Goal: Task Accomplishment & Management: Manage account settings

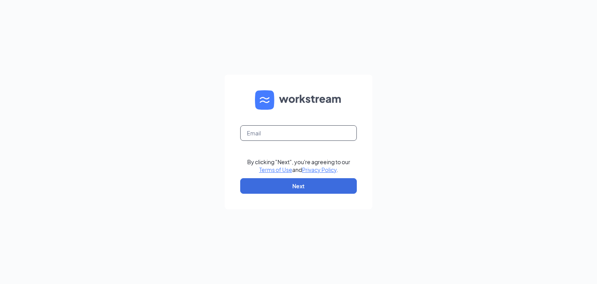
click at [282, 140] on input "text" at bounding box center [298, 133] width 117 height 16
type input "mmoten@melanbo.net"
click at [297, 187] on button "Next" at bounding box center [298, 186] width 117 height 16
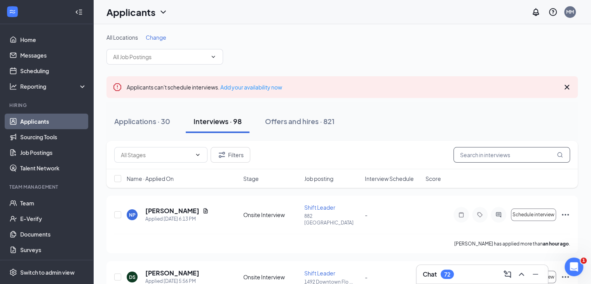
click at [488, 158] on input "text" at bounding box center [512, 155] width 117 height 16
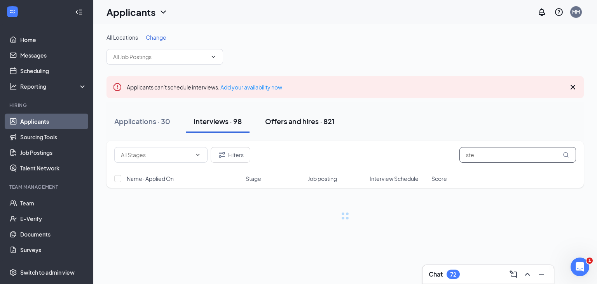
type input "ste"
click at [285, 123] on div "Offers and hires · 821" at bounding box center [300, 121] width 70 height 10
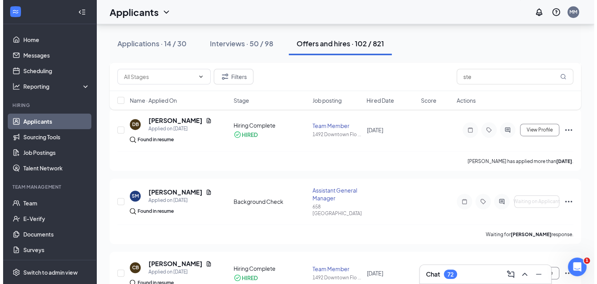
scroll to position [497, 0]
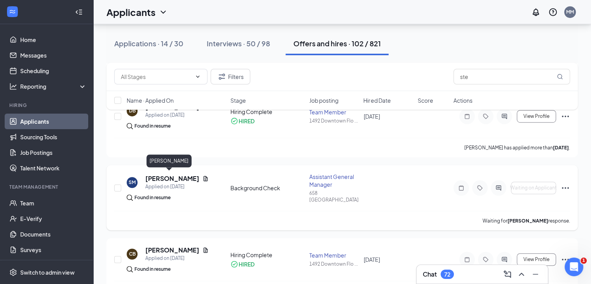
click at [164, 176] on h5 "[PERSON_NAME]" at bounding box center [172, 178] width 54 height 9
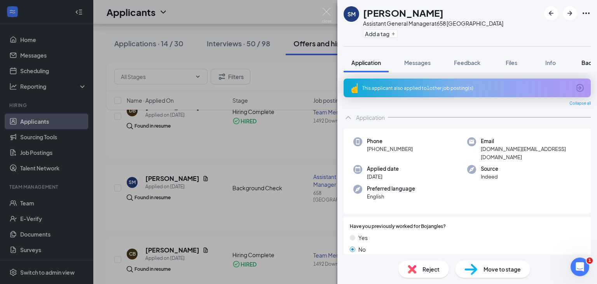
click at [587, 61] on span "Background" at bounding box center [597, 62] width 32 height 7
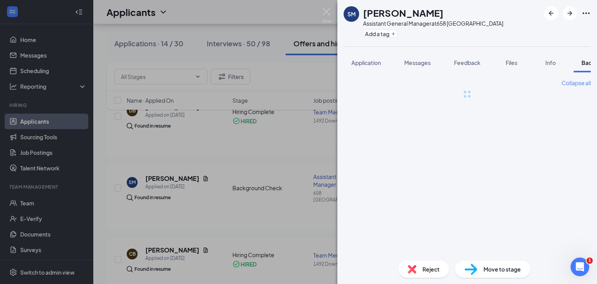
scroll to position [0, 31]
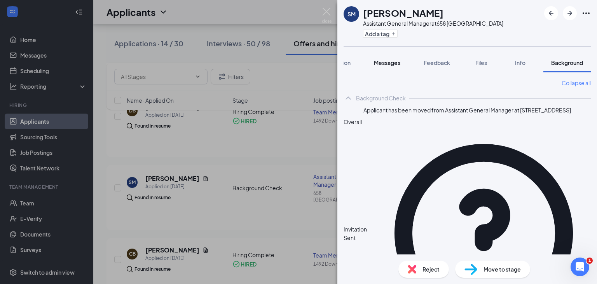
click at [382, 61] on span "Messages" at bounding box center [387, 62] width 26 height 7
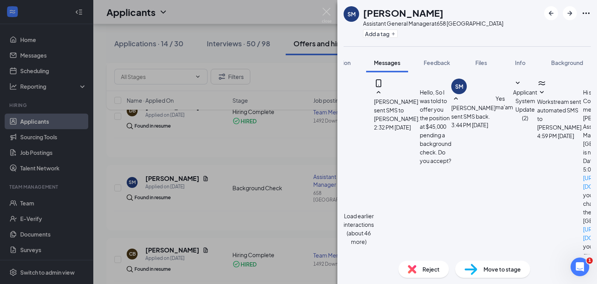
scroll to position [220, 0]
type textarea "You need to accept the background check invitation to move forward"
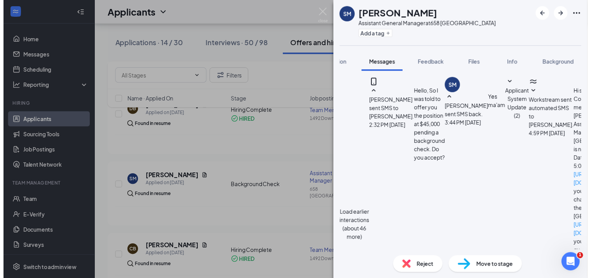
scroll to position [278, 0]
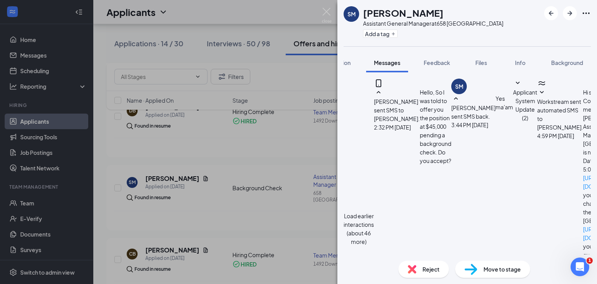
click at [299, 171] on div "SM [PERSON_NAME] Assistant General Manager at 658 [GEOGRAPHIC_DATA] Add a tag A…" at bounding box center [298, 142] width 597 height 284
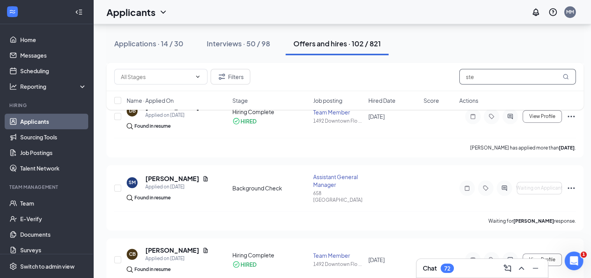
click at [498, 81] on input "ste" at bounding box center [517, 77] width 117 height 16
type input "s"
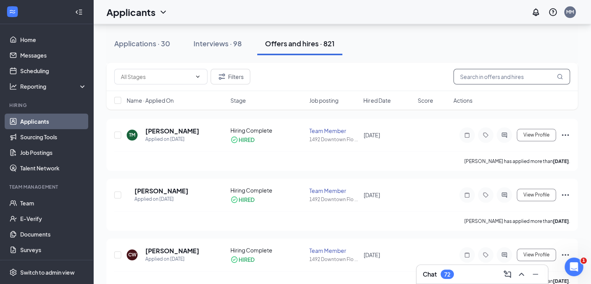
scroll to position [805, 0]
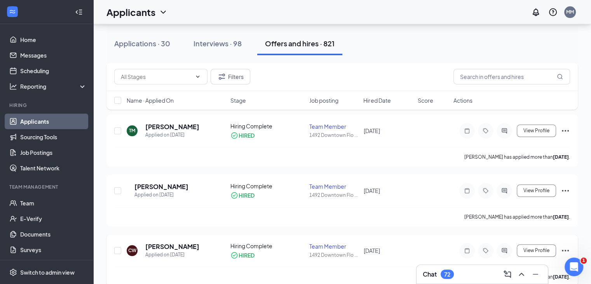
click at [319, 242] on div "Team Member" at bounding box center [333, 246] width 49 height 8
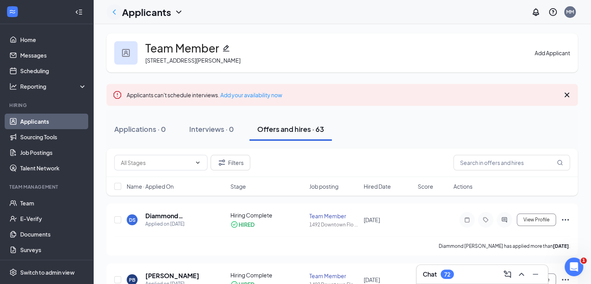
click at [114, 11] on icon "ChevronLeft" at bounding box center [114, 11] width 3 height 5
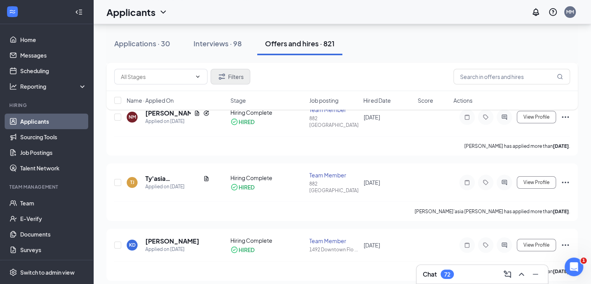
scroll to position [3036, 0]
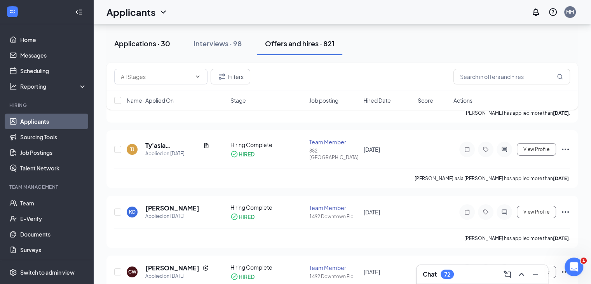
click at [150, 45] on div "Applications · 30" at bounding box center [142, 43] width 56 height 10
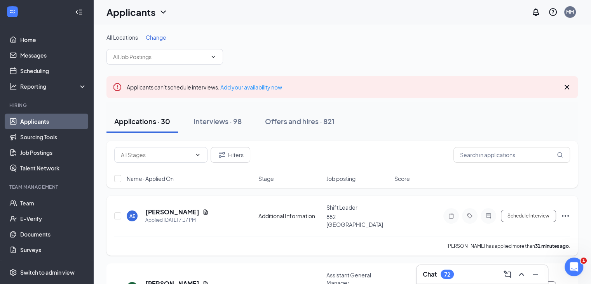
click at [341, 207] on span "Shift Leader" at bounding box center [341, 207] width 31 height 7
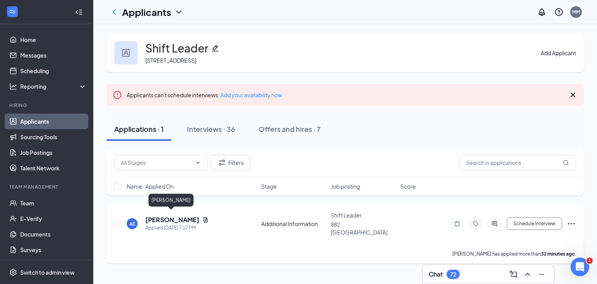
click at [160, 215] on h5 "[PERSON_NAME]" at bounding box center [172, 219] width 54 height 9
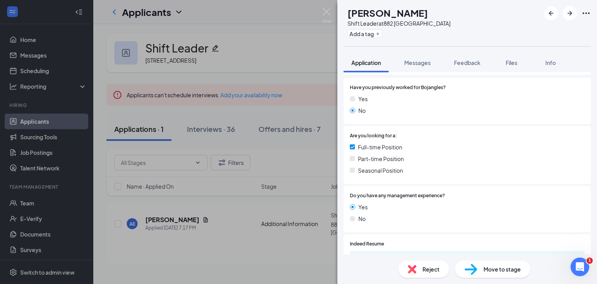
scroll to position [155, 0]
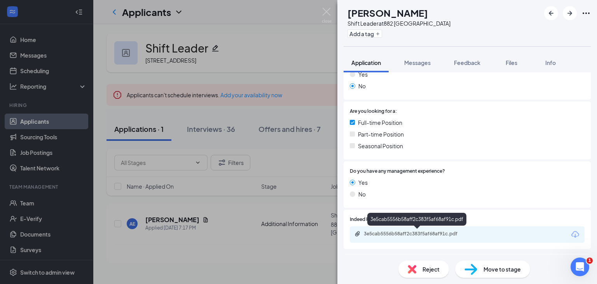
click at [402, 234] on div "3e5cab5556b58aff2c383f5af68af91c.pdf" at bounding box center [418, 233] width 109 height 6
click at [429, 273] on div "Reject" at bounding box center [423, 268] width 51 height 17
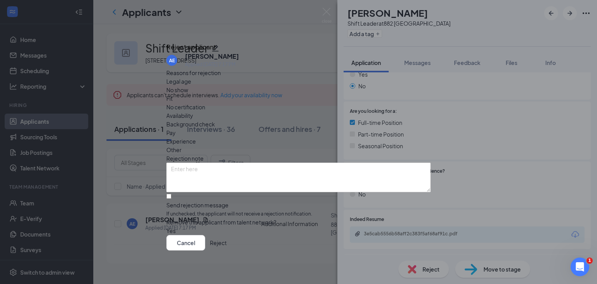
click at [227, 243] on button "Reject" at bounding box center [218, 243] width 17 height 16
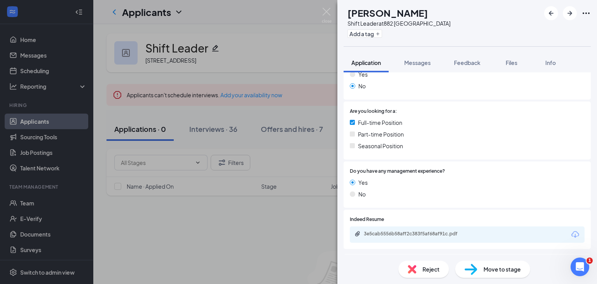
click at [210, 132] on div "[PERSON_NAME] Shift Leader at [STREET_ADDRESS] Add a tag Application Messages F…" at bounding box center [298, 142] width 597 height 284
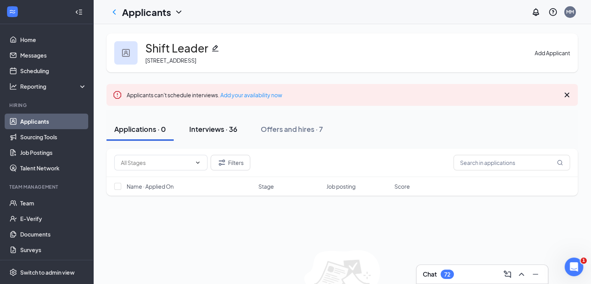
click at [220, 128] on div "Interviews · 36" at bounding box center [213, 129] width 48 height 10
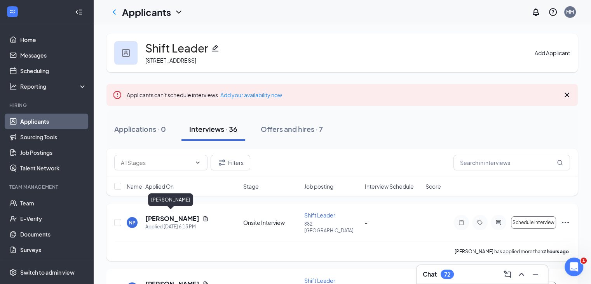
click at [167, 216] on h5 "[PERSON_NAME]" at bounding box center [172, 218] width 54 height 9
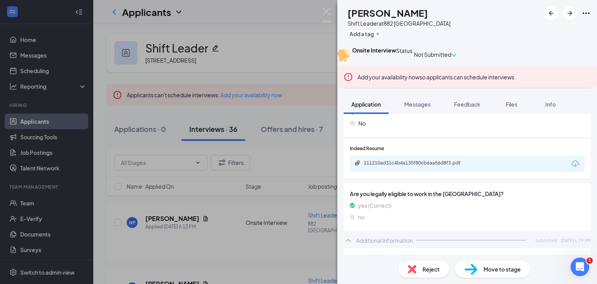
scroll to position [246, 0]
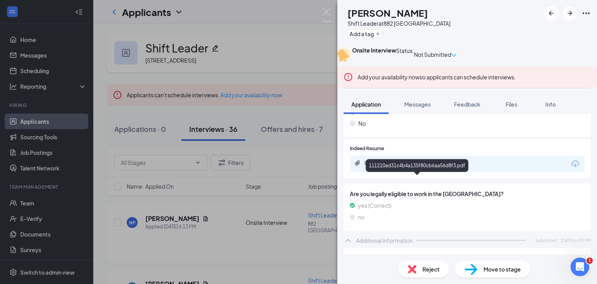
click at [429, 166] on div "111210ad31c4b4a135f80cb6aa56d8f3.pdf" at bounding box center [418, 163] width 109 height 6
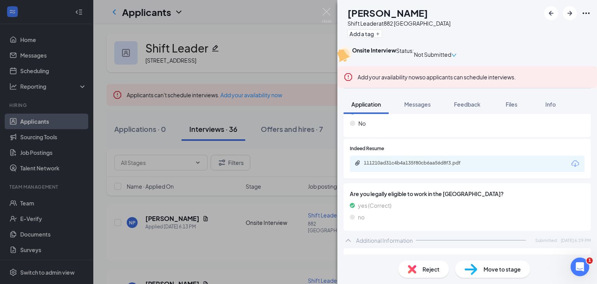
click at [426, 271] on span "Reject" at bounding box center [431, 269] width 17 height 9
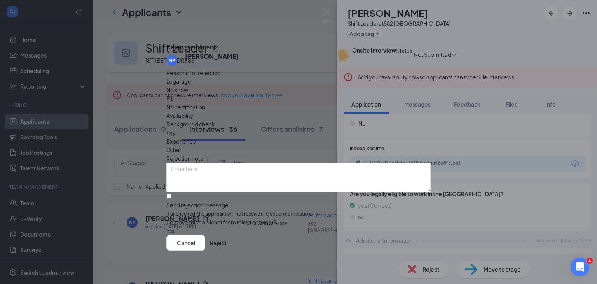
click at [227, 244] on button "Reject" at bounding box center [218, 243] width 17 height 16
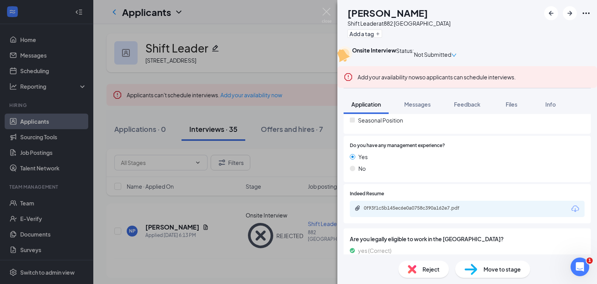
scroll to position [201, 0]
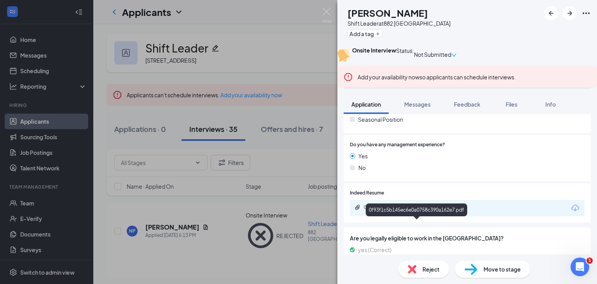
click at [395, 210] on div "0f93f1c5b145ec6e0a0758c390a162e7.pdf" at bounding box center [418, 207] width 109 height 6
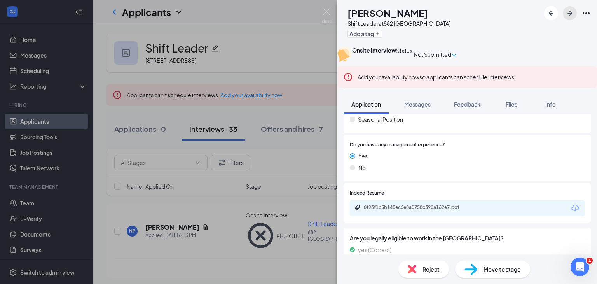
click at [570, 13] on icon "ArrowRight" at bounding box center [569, 13] width 5 height 5
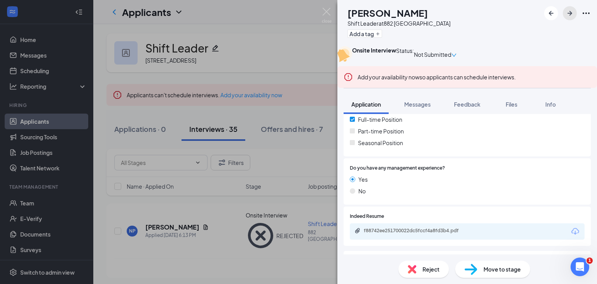
scroll to position [183, 0]
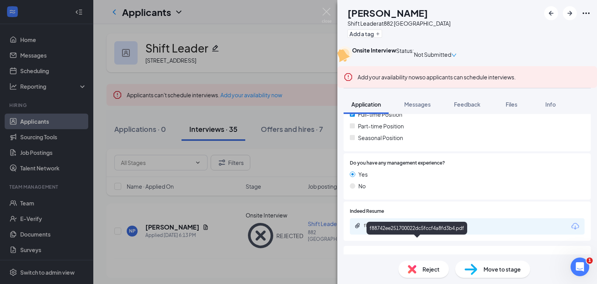
click at [413, 229] on div "f88742ee251700022dc5fccf4a8fd3b4.pdf" at bounding box center [418, 225] width 109 height 6
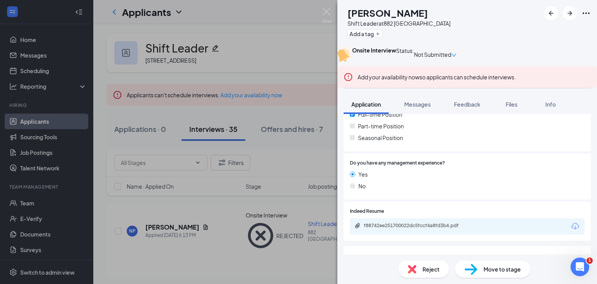
click at [425, 273] on div "Reject" at bounding box center [423, 268] width 51 height 17
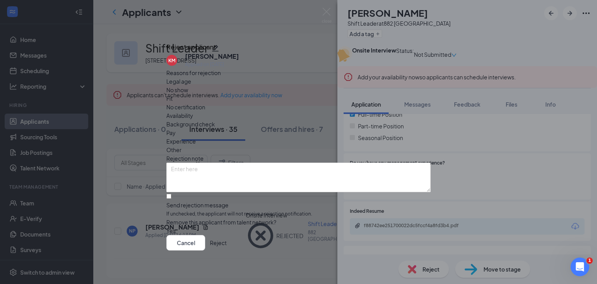
click at [227, 246] on button "Reject" at bounding box center [218, 243] width 17 height 16
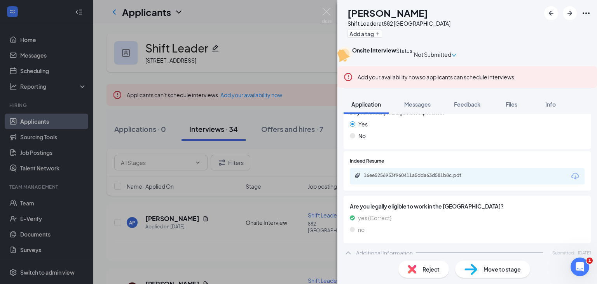
scroll to position [255, 0]
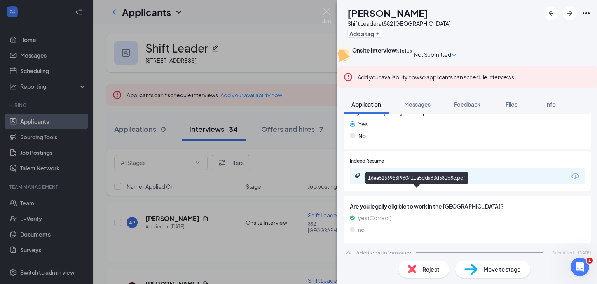
click at [398, 178] on div "16ee5256953f960411a5dda63d581b8c.pdf" at bounding box center [418, 175] width 109 height 6
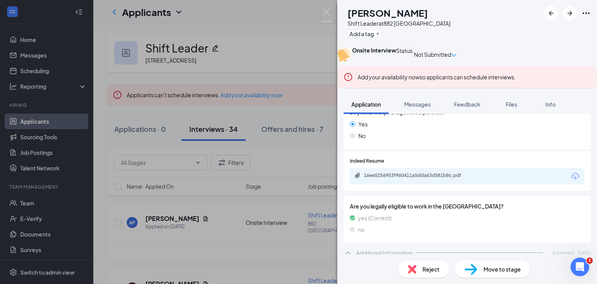
click at [428, 267] on span "Reject" at bounding box center [431, 269] width 17 height 9
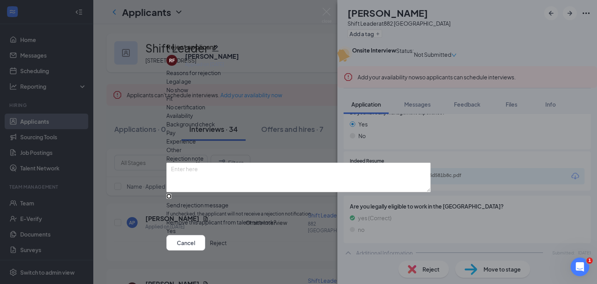
click at [171, 194] on input "Send rejection message If unchecked, the applicant will not receive a rejection…" at bounding box center [168, 196] width 5 height 5
checkbox input "true"
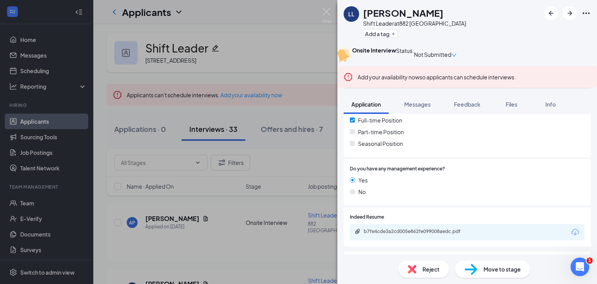
scroll to position [180, 0]
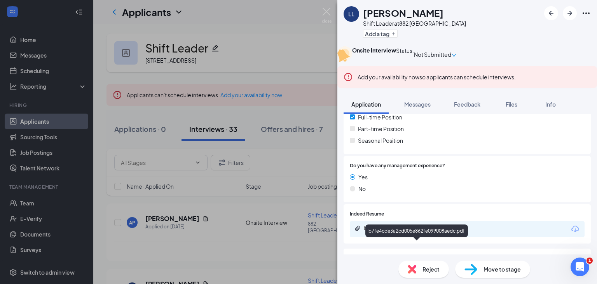
click at [415, 231] on div "b7fe4cde3a2cd005e862fe099008aedc.pdf" at bounding box center [418, 228] width 109 height 6
click at [421, 268] on div "Reject" at bounding box center [423, 268] width 51 height 17
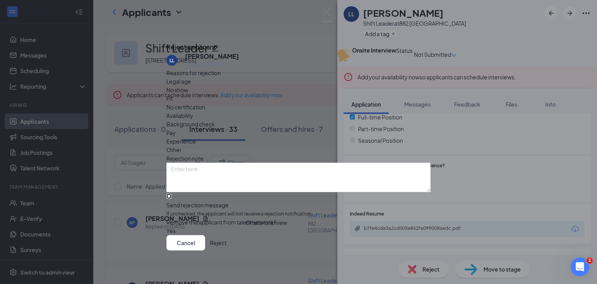
click at [171, 194] on input "Send rejection message If unchecked, the applicant will not receive a rejection…" at bounding box center [168, 196] width 5 height 5
checkbox input "true"
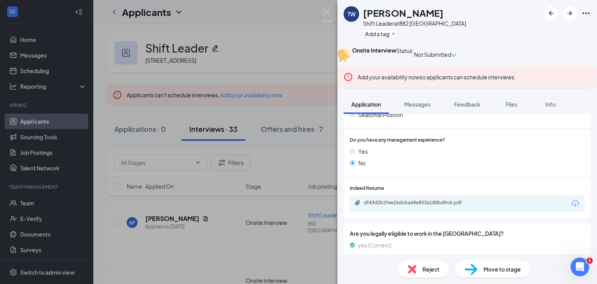
scroll to position [207, 0]
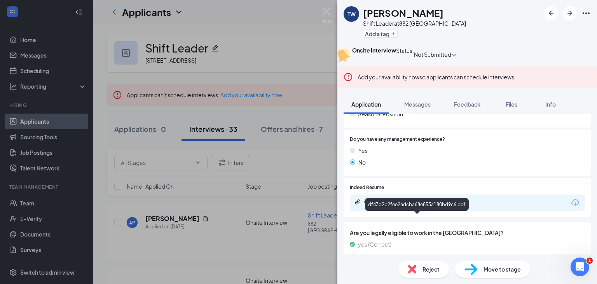
click at [415, 205] on div "df43d2b2fee26dcba68e853a180bd9c6.pdf" at bounding box center [418, 202] width 109 height 6
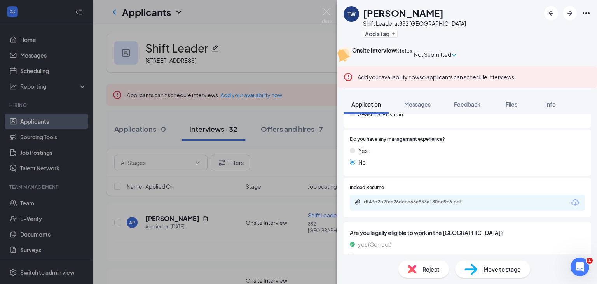
click at [432, 271] on span "Reject" at bounding box center [431, 269] width 17 height 9
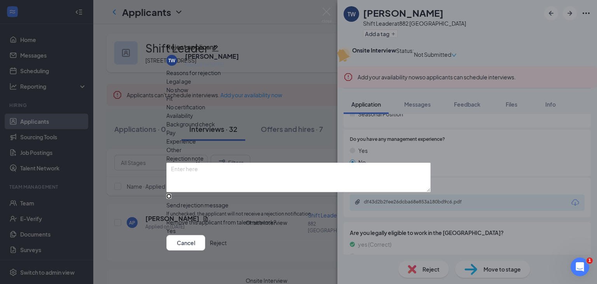
click at [171, 194] on input "Send rejection message If unchecked, the applicant will not receive a rejection…" at bounding box center [168, 196] width 5 height 5
checkbox input "true"
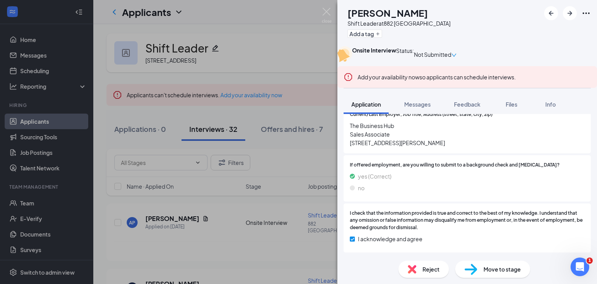
scroll to position [806, 0]
click at [420, 271] on div "Reject" at bounding box center [423, 268] width 51 height 17
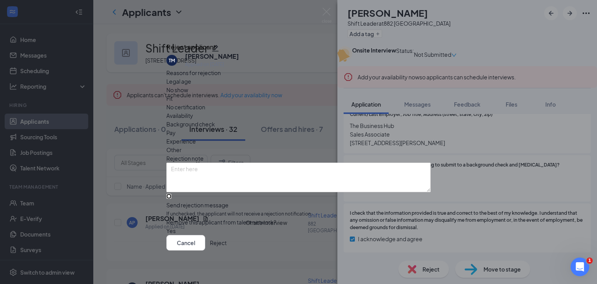
click at [171, 194] on input "Send rejection message If unchecked, the applicant will not receive a rejection…" at bounding box center [168, 196] width 5 height 5
checkbox input "true"
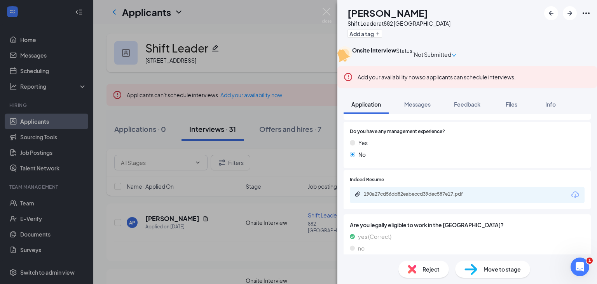
scroll to position [218, 0]
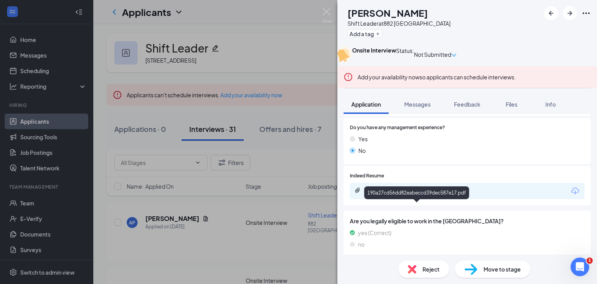
click at [389, 193] on div "190a27cd56dd82eabeccd39dec587e17.pdf" at bounding box center [418, 190] width 109 height 6
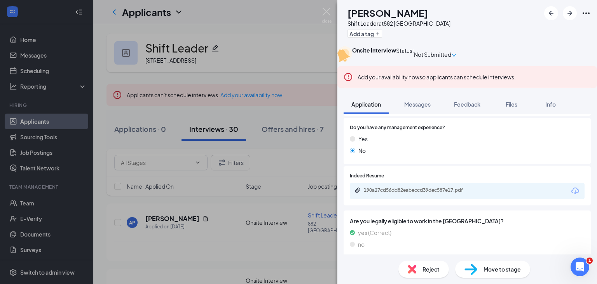
click at [430, 273] on div "Reject" at bounding box center [423, 268] width 51 height 17
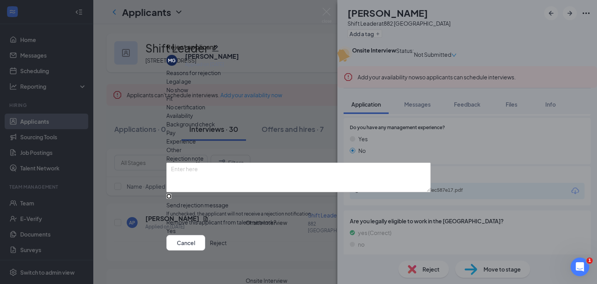
click at [171, 194] on input "Send rejection message If unchecked, the applicant will not receive a rejection…" at bounding box center [168, 196] width 5 height 5
checkbox input "true"
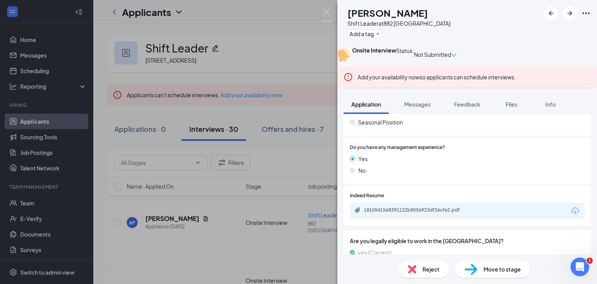
click at [400, 184] on div "Do you have any management experience? Yes No" at bounding box center [467, 161] width 247 height 46
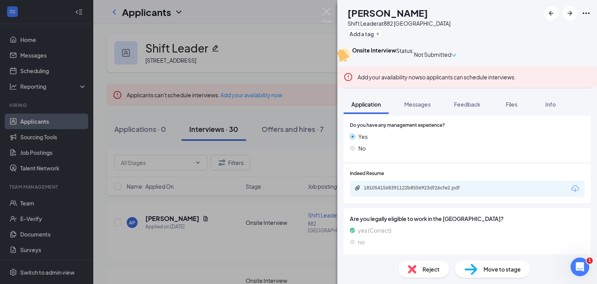
scroll to position [238, 0]
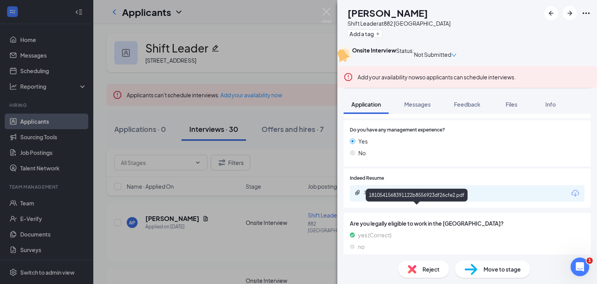
click at [397, 196] on div "1810541568391122b8556923df26cfe2.pdf" at bounding box center [418, 192] width 109 height 6
click at [417, 272] on div "Reject" at bounding box center [423, 268] width 51 height 17
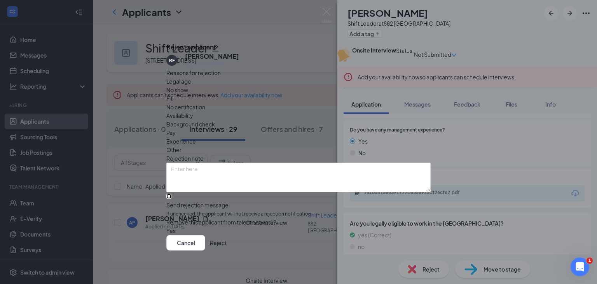
click at [171, 194] on input "Send rejection message If unchecked, the applicant will not receive a rejection…" at bounding box center [168, 196] width 5 height 5
checkbox input "true"
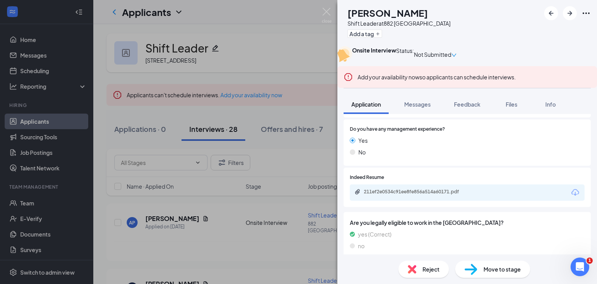
scroll to position [219, 0]
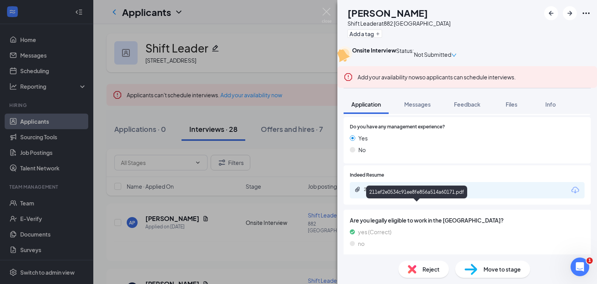
click at [392, 192] on div "211ef2e0534c91ee8fe856a514a60171.pdf" at bounding box center [418, 189] width 109 height 6
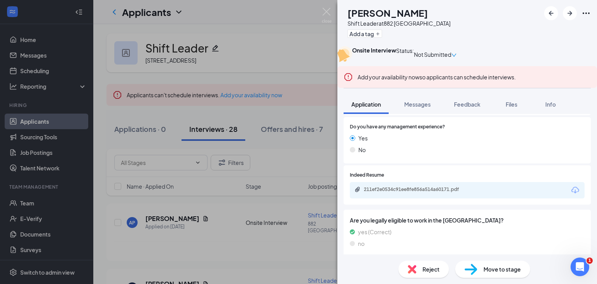
click at [429, 271] on span "Reject" at bounding box center [431, 269] width 17 height 9
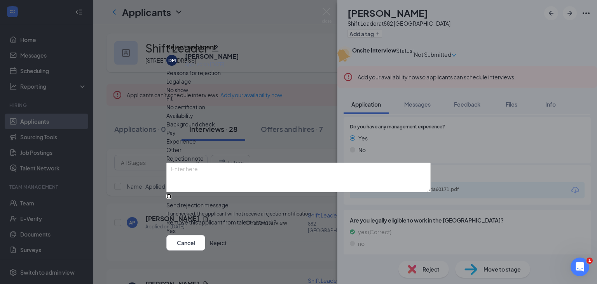
click at [171, 194] on input "Send rejection message If unchecked, the applicant will not receive a rejection…" at bounding box center [168, 196] width 5 height 5
checkbox input "true"
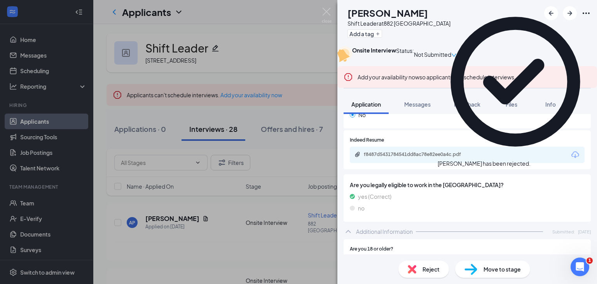
scroll to position [314, 0]
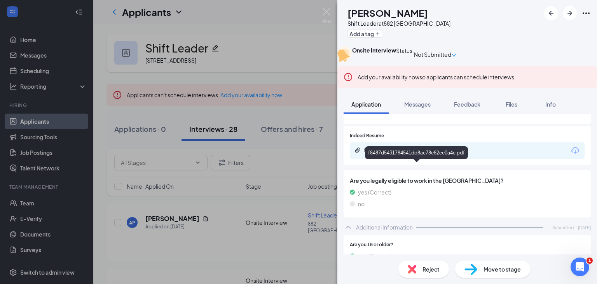
click at [415, 153] on div "f8487d5431784541dd8ac78e82ee0a4c.pdf" at bounding box center [418, 150] width 109 height 6
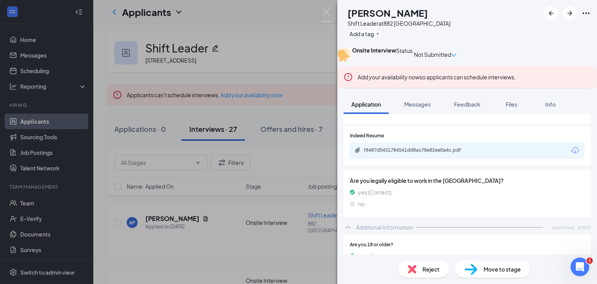
click at [427, 269] on span "Reject" at bounding box center [431, 269] width 17 height 9
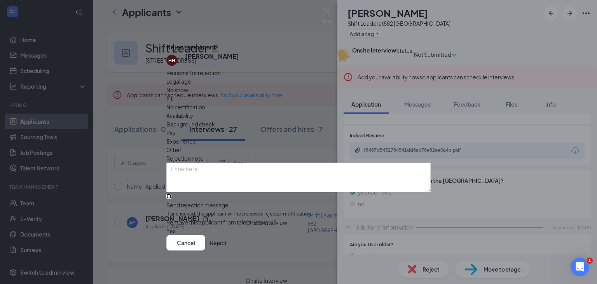
click at [171, 194] on input "Send rejection message If unchecked, the applicant will not receive a rejection…" at bounding box center [168, 196] width 5 height 5
checkbox input "true"
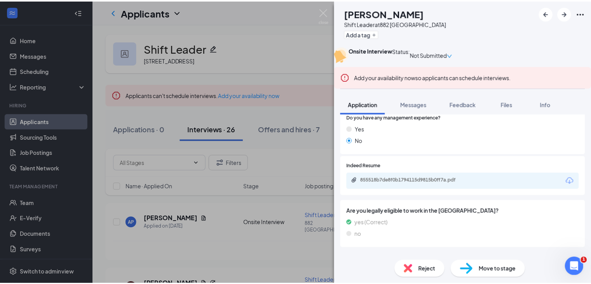
scroll to position [265, 0]
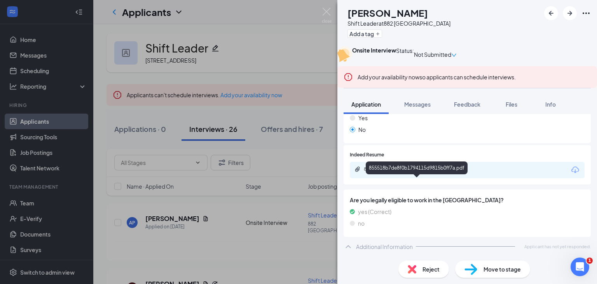
click at [417, 172] on div "855518b7de8f0b1794115d9815b0ff7a.pdf" at bounding box center [418, 169] width 109 height 6
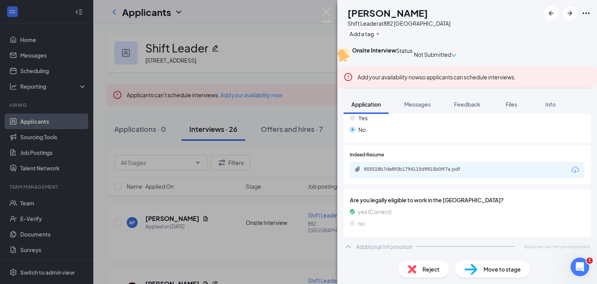
click at [425, 268] on span "Reject" at bounding box center [431, 269] width 17 height 9
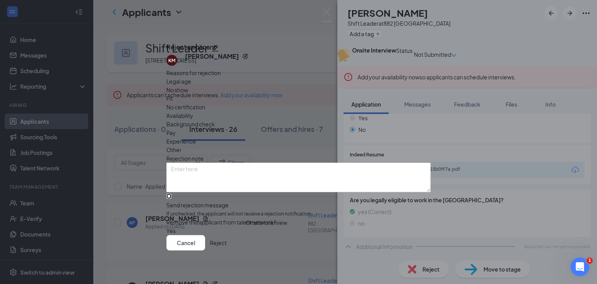
click at [171, 194] on input "Send rejection message If unchecked, the applicant will not receive a rejection…" at bounding box center [168, 196] width 5 height 5
checkbox input "true"
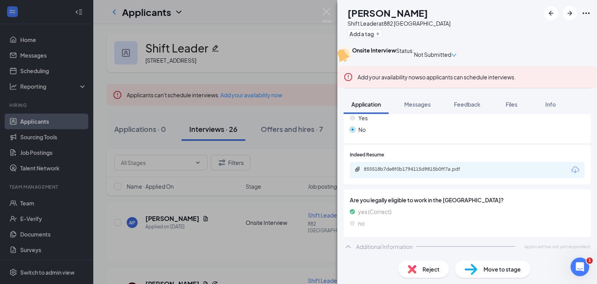
click at [319, 239] on div "KM [PERSON_NAME] Shift Leader at [STREET_ADDRESS] Add a tag Onsite Interview St…" at bounding box center [298, 142] width 597 height 284
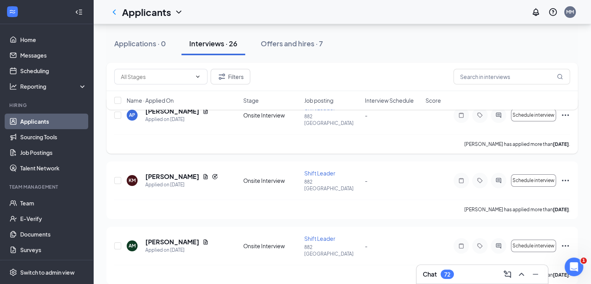
scroll to position [107, 0]
click at [563, 180] on icon "Ellipses" at bounding box center [565, 181] width 7 height 2
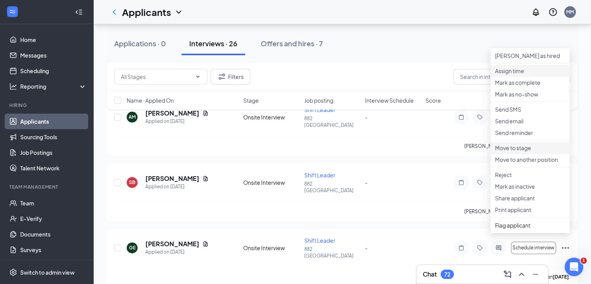
scroll to position [236, 0]
click at [507, 163] on p "Move to another position" at bounding box center [530, 159] width 70 height 8
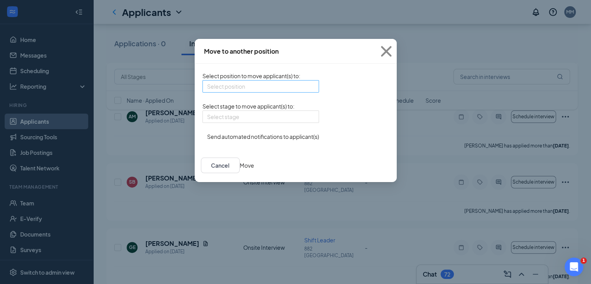
click at [234, 86] on input "search" at bounding box center [258, 86] width 102 height 12
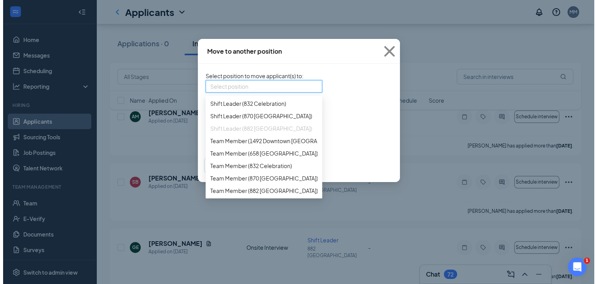
scroll to position [258, 0]
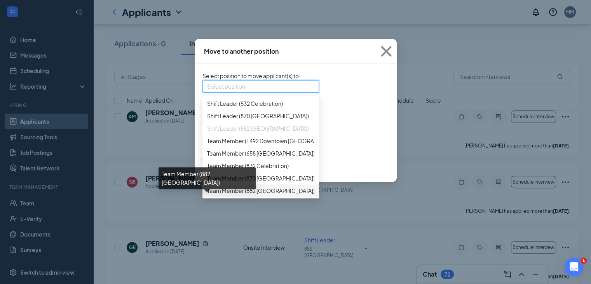
click at [207, 193] on span "Team Member (882 [GEOGRAPHIC_DATA])" at bounding box center [261, 190] width 108 height 9
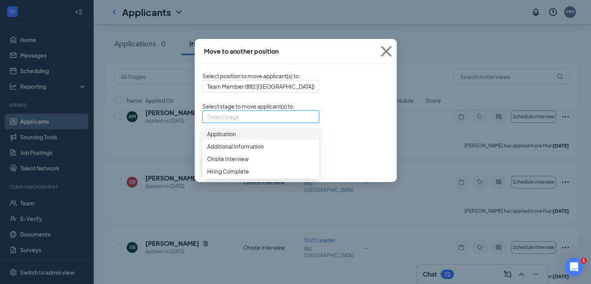
click at [218, 122] on input "search" at bounding box center [258, 117] width 102 height 12
click at [207, 175] on span "Hiring Complete" at bounding box center [228, 171] width 42 height 9
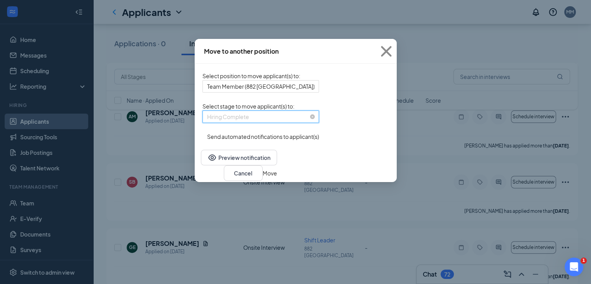
click at [227, 124] on span "Hiring Complete" at bounding box center [257, 121] width 100 height 21
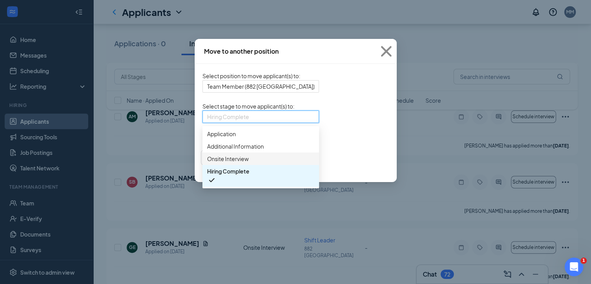
click at [207, 163] on span "Onsite Interview" at bounding box center [228, 158] width 42 height 9
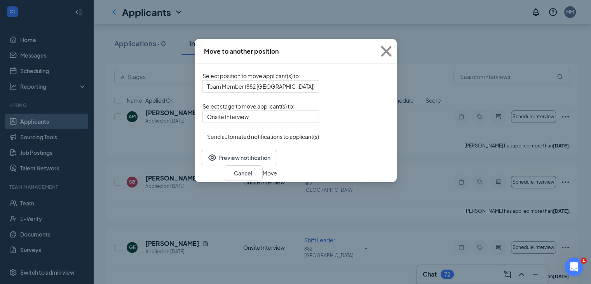
click at [277, 177] on button "Move" at bounding box center [270, 173] width 14 height 9
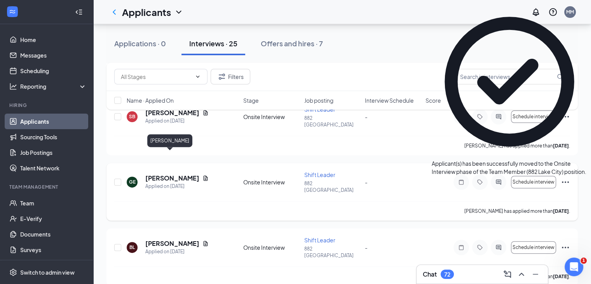
click at [164, 174] on h5 "[PERSON_NAME]" at bounding box center [172, 178] width 54 height 9
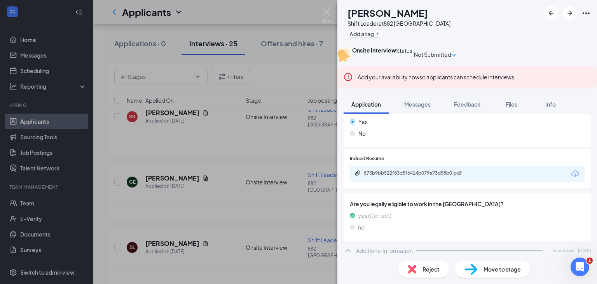
scroll to position [236, 0]
click at [394, 176] on div "873b9bb522f83d5f6414b079e73d58b0.pdf" at bounding box center [418, 172] width 109 height 6
click at [421, 273] on div "Reject" at bounding box center [423, 268] width 51 height 17
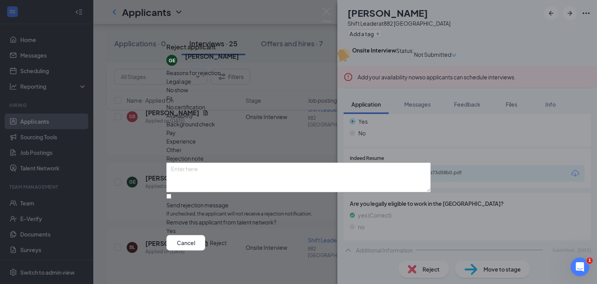
click at [227, 240] on button "Reject" at bounding box center [218, 243] width 17 height 16
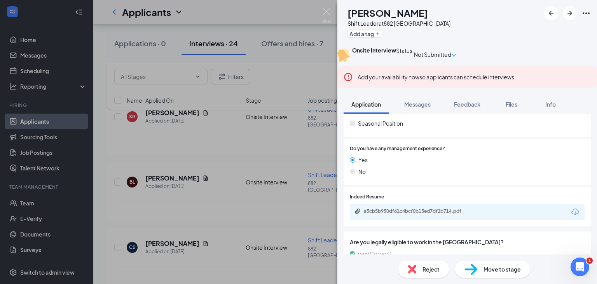
scroll to position [197, 0]
click at [383, 214] on div "a5cb5b950df61c4bcf0b15ed7df2b714.pdf" at bounding box center [418, 211] width 109 height 6
click at [434, 266] on span "Reject" at bounding box center [431, 269] width 17 height 9
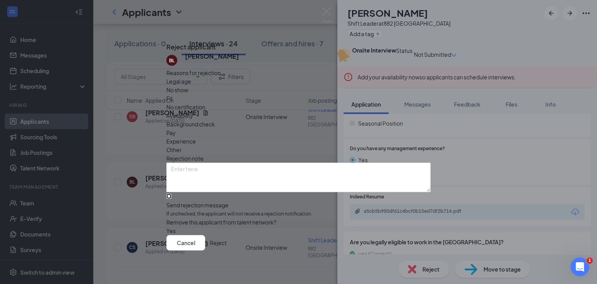
click at [171, 194] on input "Send rejection message If unchecked, the applicant will not receive a rejection…" at bounding box center [168, 196] width 5 height 5
checkbox input "true"
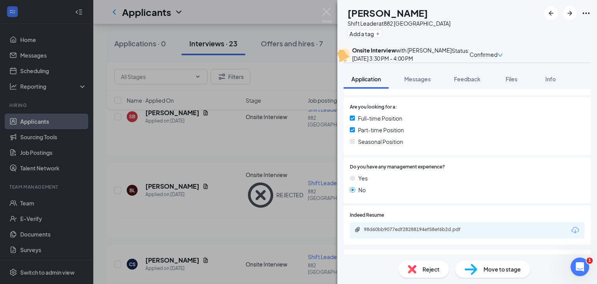
scroll to position [176, 0]
click at [382, 232] on div "98d60bb9077edf28288194ef58ef6b2d.pdf" at bounding box center [418, 229] width 109 height 6
click at [428, 269] on span "Reject" at bounding box center [431, 269] width 17 height 9
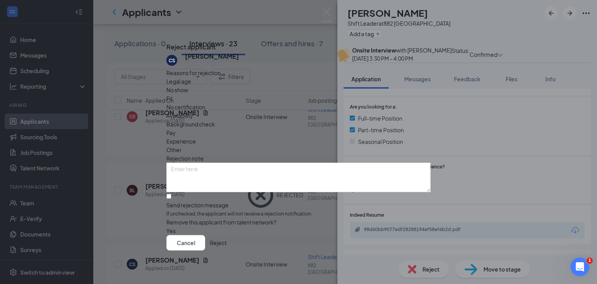
click at [227, 248] on button "Reject" at bounding box center [218, 243] width 17 height 16
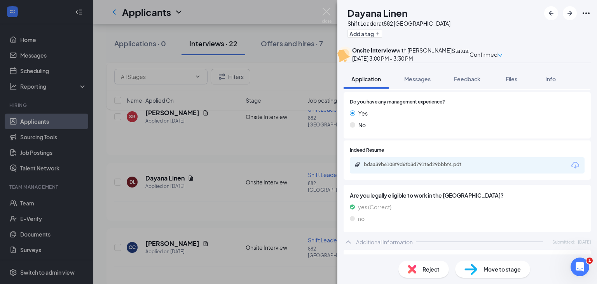
scroll to position [219, 0]
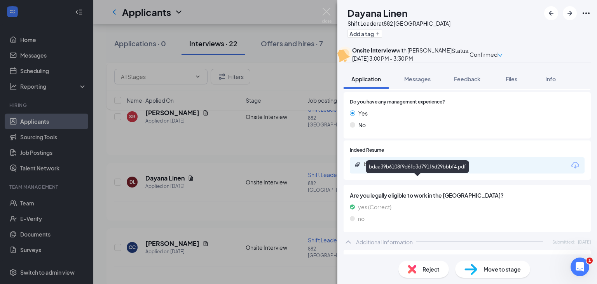
click at [409, 168] on div "bdaa39b6108f9d6fb3d791f6d29bbbf4.pdf" at bounding box center [418, 164] width 109 height 6
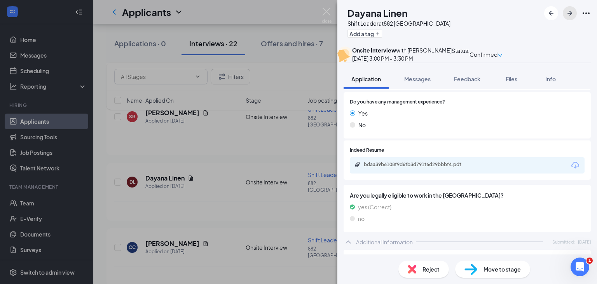
click at [568, 17] on icon "ArrowRight" at bounding box center [569, 13] width 9 height 9
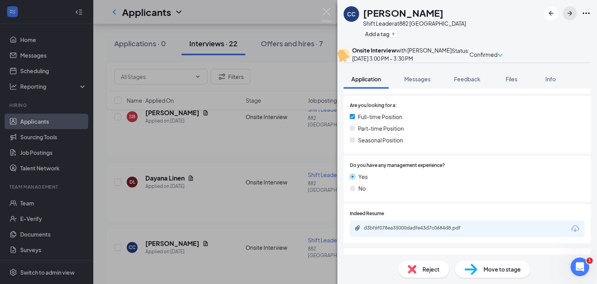
scroll to position [188, 0]
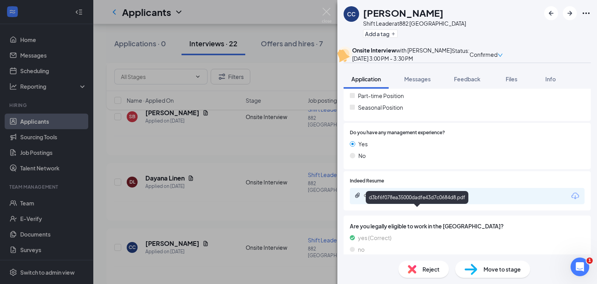
click at [422, 198] on div "d3bf6f078ea35000dadfe43d7c0684d8.pdf" at bounding box center [418, 195] width 109 height 6
